Goal: Transaction & Acquisition: Book appointment/travel/reservation

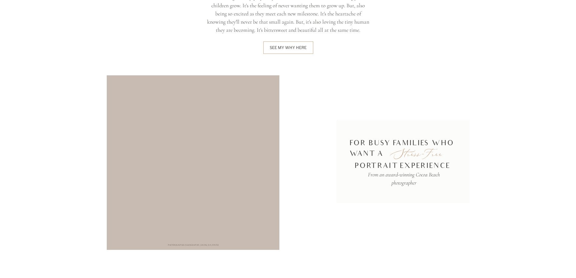
scroll to position [1089, 0]
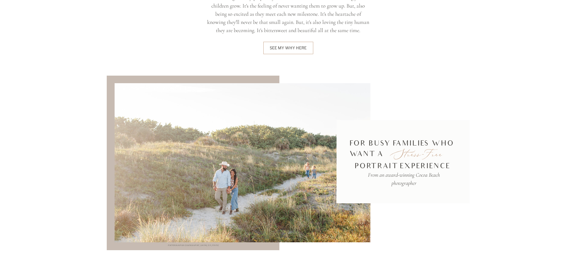
click at [274, 136] on div at bounding box center [243, 162] width 256 height 159
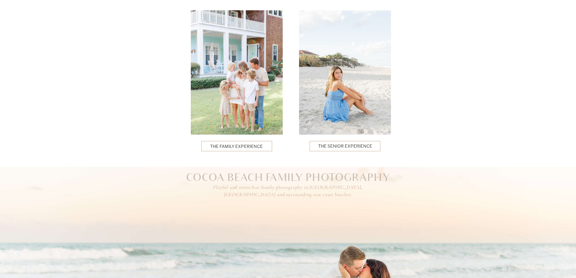
scroll to position [1572, 0]
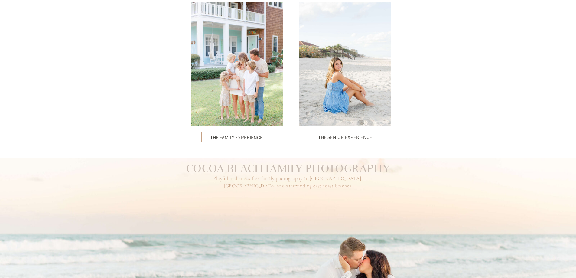
click at [245, 132] on div "blog Seniors Family Newborn Maternity Couples About [PERSON_NAME] Photography […" at bounding box center [288, 239] width 576 height 3623
click at [247, 140] on div at bounding box center [236, 137] width 71 height 10
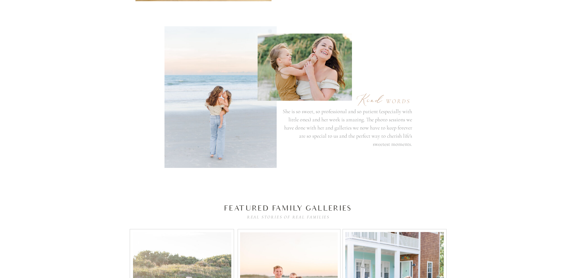
scroll to position [1572, 0]
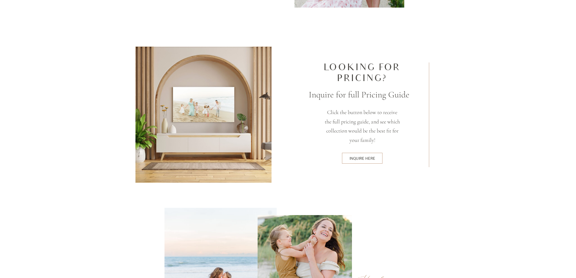
click at [375, 161] on div "inquire here" at bounding box center [362, 158] width 38 height 5
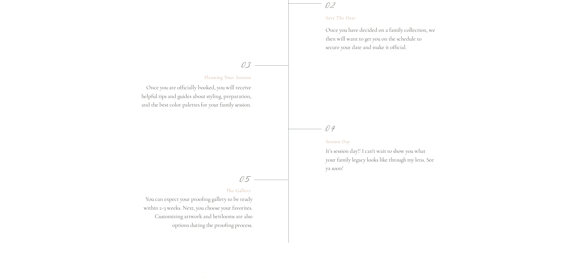
scroll to position [1089, 0]
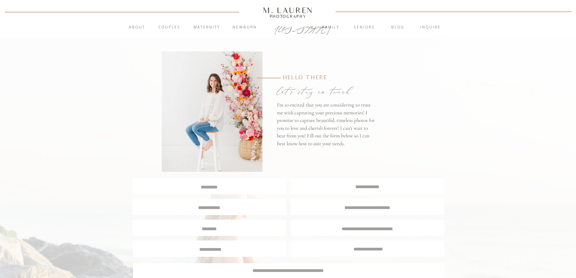
click at [212, 193] on div at bounding box center [209, 186] width 154 height 16
click at [216, 184] on textarea at bounding box center [209, 187] width 153 height 6
